Goal: Transaction & Acquisition: Purchase product/service

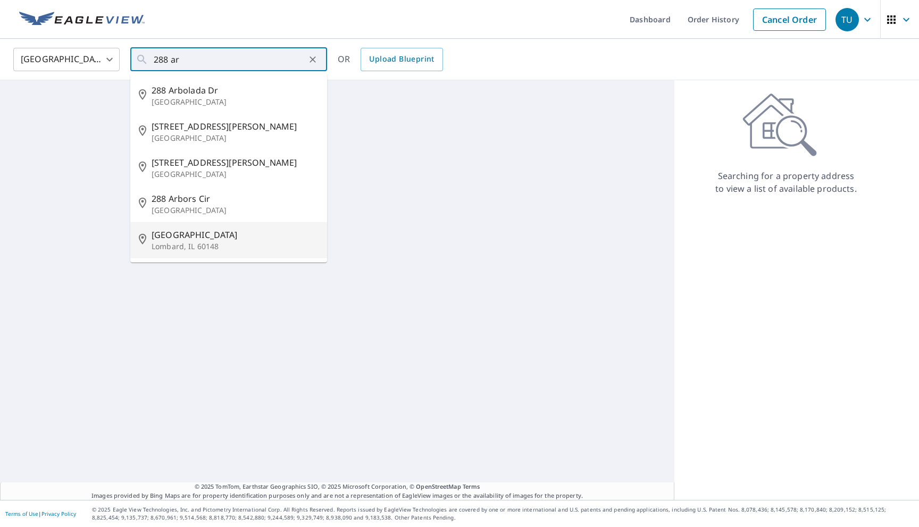
click at [208, 245] on p "Lombard, IL 60148" at bounding box center [235, 246] width 167 height 11
type input "[STREET_ADDRESS][PERSON_NAME]"
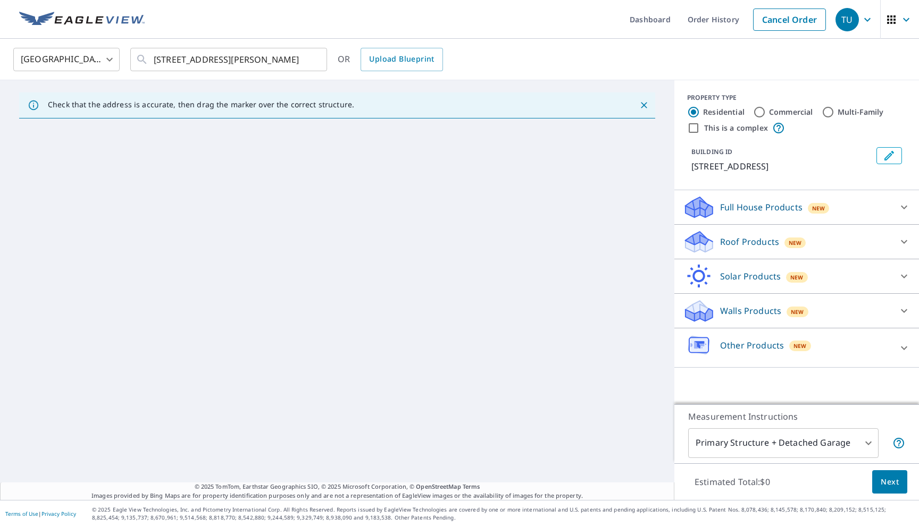
click at [557, 22] on ul "Dashboard Order History Cancel Order" at bounding box center [491, 19] width 680 height 39
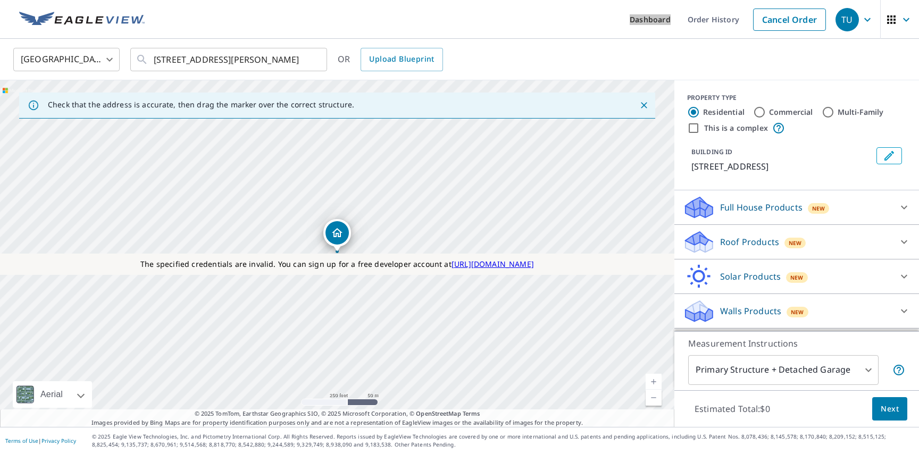
click at [742, 201] on p "Full House Products" at bounding box center [761, 207] width 82 height 13
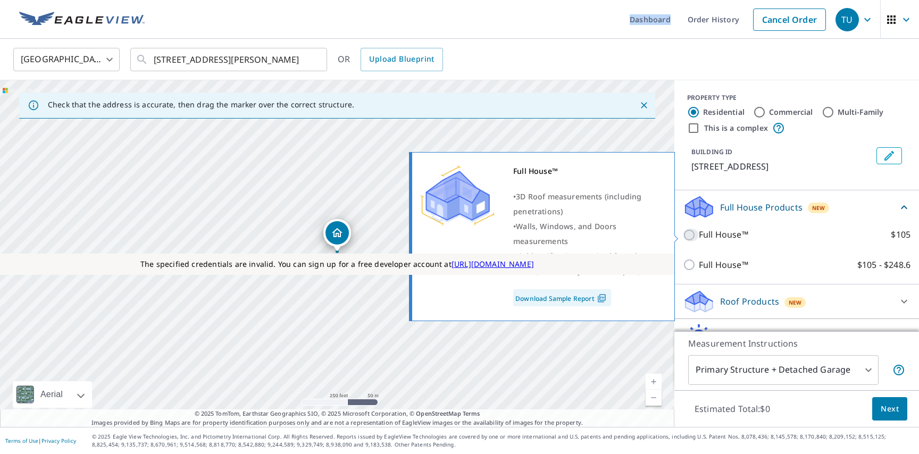
click at [685, 232] on input "Full House™ $105" at bounding box center [691, 235] width 16 height 13
checkbox input "true"
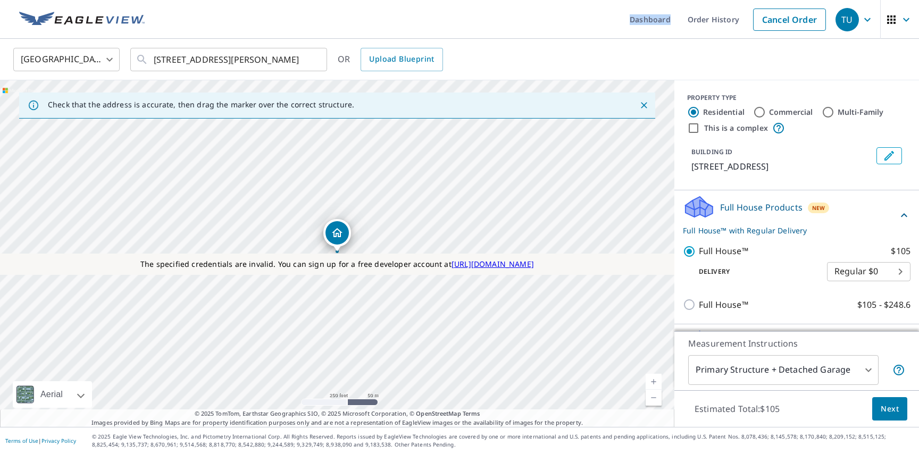
click at [852, 269] on body "TU TU Dashboard Order History Cancel Order [GEOGRAPHIC_DATA] [GEOGRAPHIC_DATA] …" at bounding box center [459, 227] width 919 height 454
click at [852, 269] on li "Regular $0" at bounding box center [868, 271] width 83 height 19
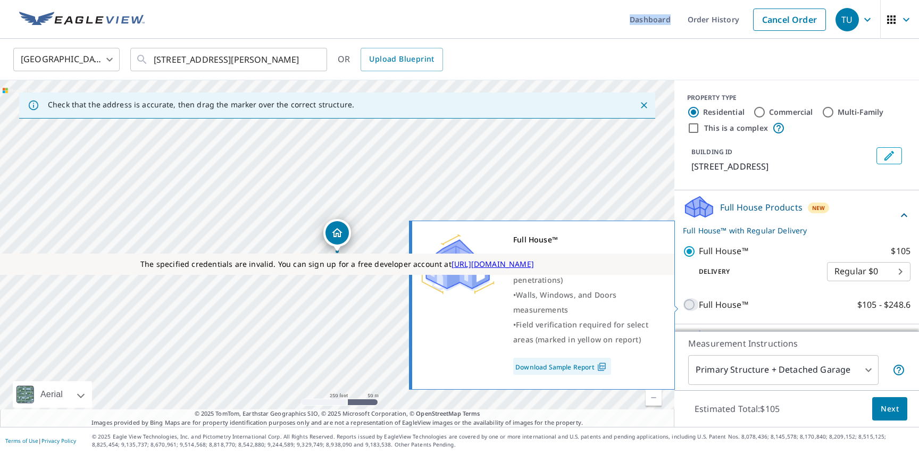
click at [685, 304] on input "Full House™ $105 - $248.6" at bounding box center [691, 304] width 16 height 13
checkbox input "true"
type input "3"
checkbox input "false"
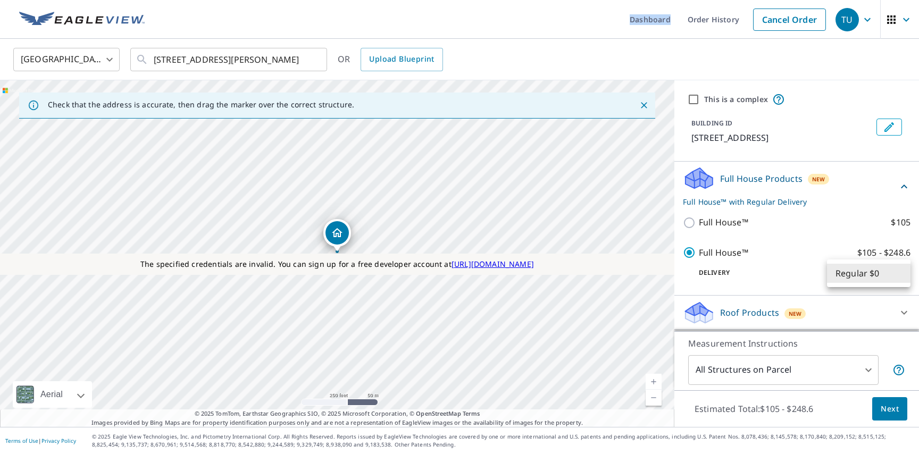
click at [852, 274] on body "TU TU Dashboard Order History Cancel Order [GEOGRAPHIC_DATA] [GEOGRAPHIC_DATA] …" at bounding box center [459, 227] width 919 height 454
click at [852, 274] on li "Regular $0" at bounding box center [868, 273] width 83 height 19
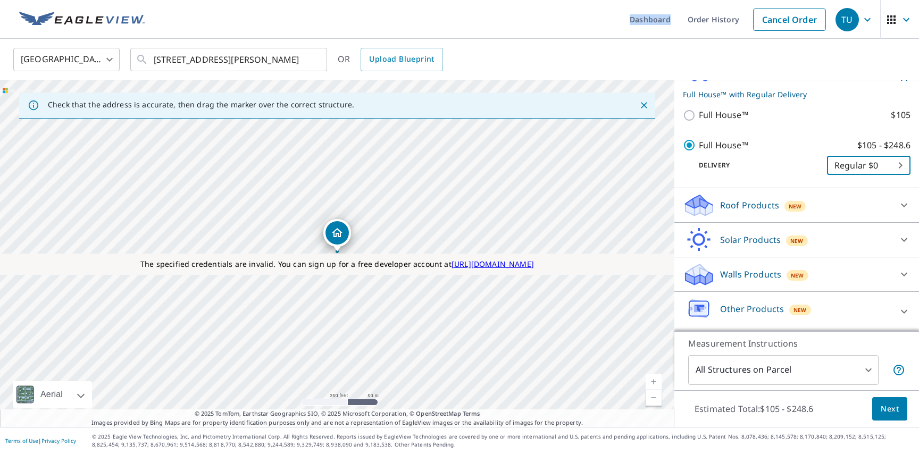
scroll to position [108, 0]
click at [741, 213] on div "Roof Products New" at bounding box center [787, 205] width 208 height 25
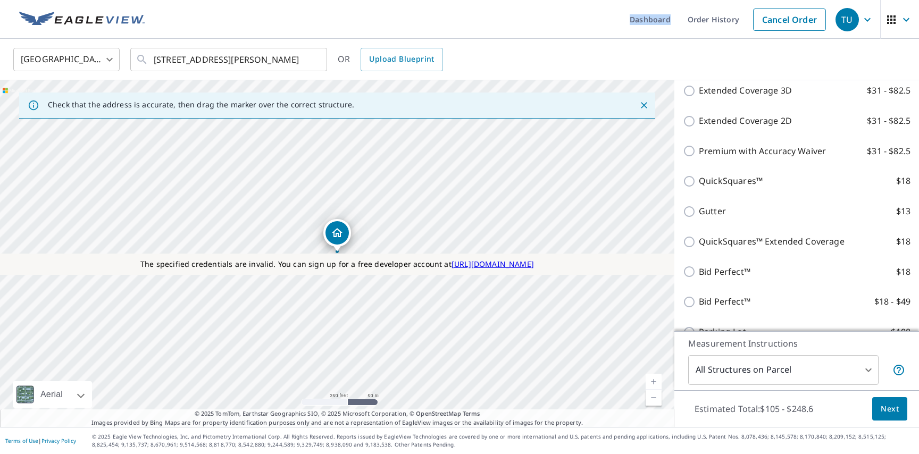
scroll to position [378, 0]
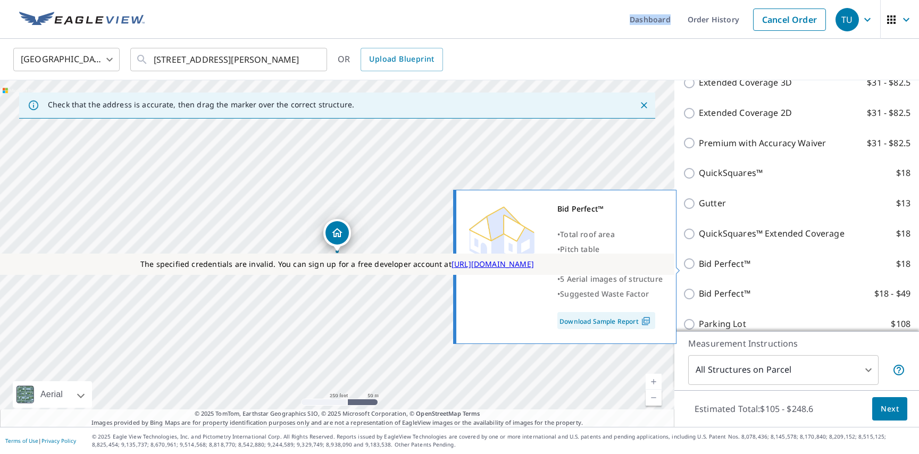
click at [692, 264] on input "Bid Perfect™ $18" at bounding box center [691, 263] width 16 height 13
checkbox input "true"
type input "1"
checkbox input "false"
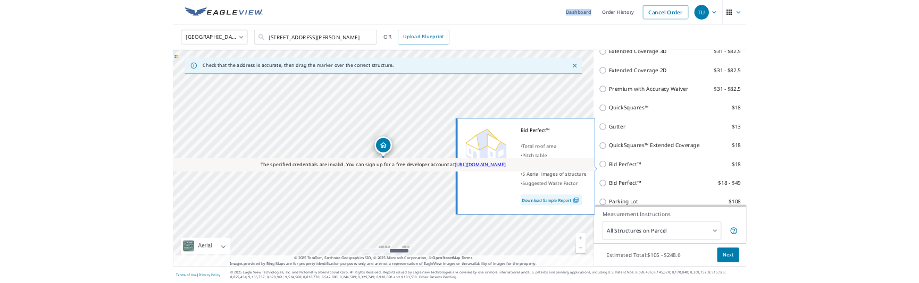
scroll to position [383, 0]
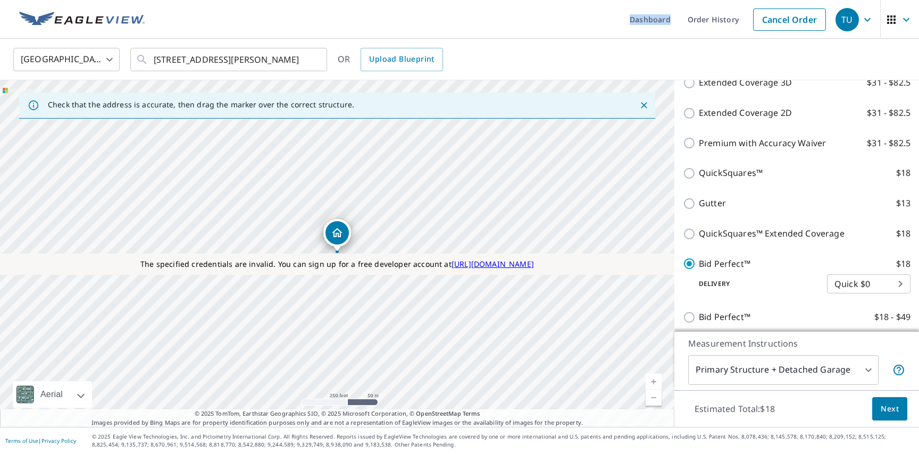
click at [897, 413] on span "Next" at bounding box center [890, 409] width 18 height 13
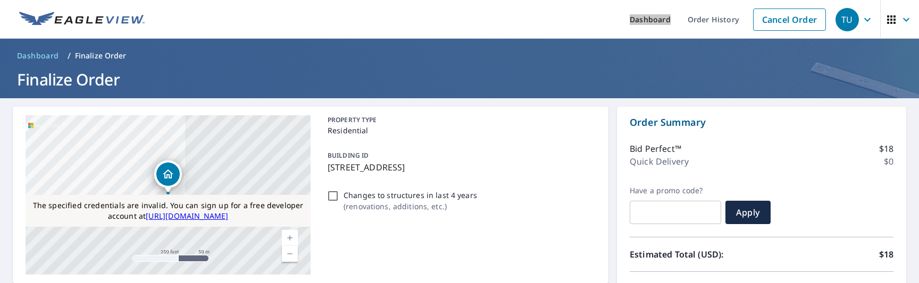
scroll to position [310, 0]
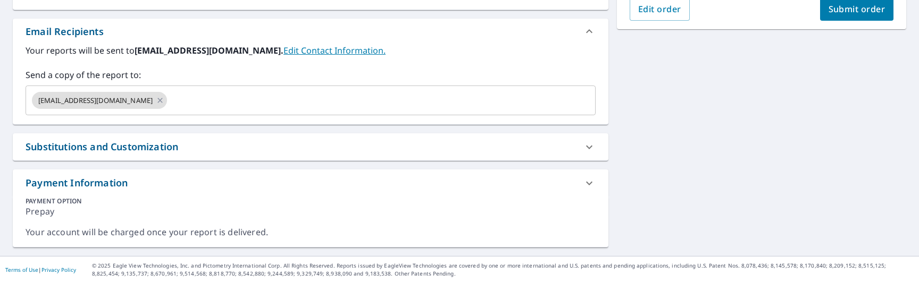
click at [862, 11] on span "Submit order" at bounding box center [856, 9] width 57 height 12
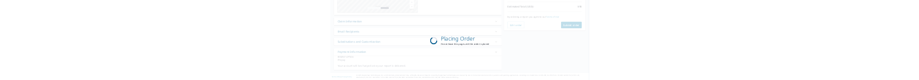
scroll to position [231, 0]
